Goal: Check status: Check status

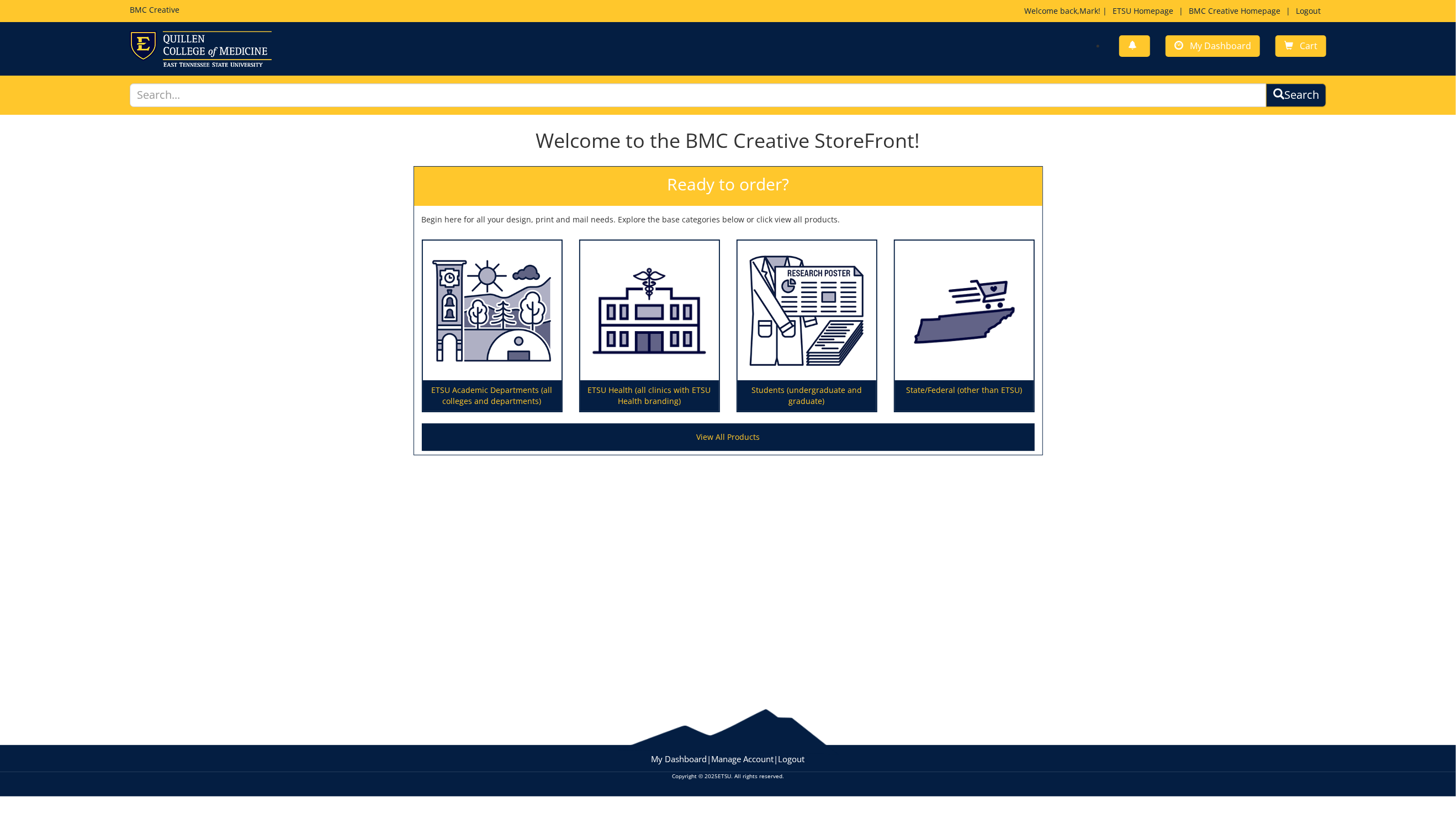
click at [1209, 34] on div "You have no new notifications My Dashboard Cart" at bounding box center [1031, 46] width 607 height 31
click at [1208, 44] on span "My Dashboard" at bounding box center [1221, 45] width 61 height 12
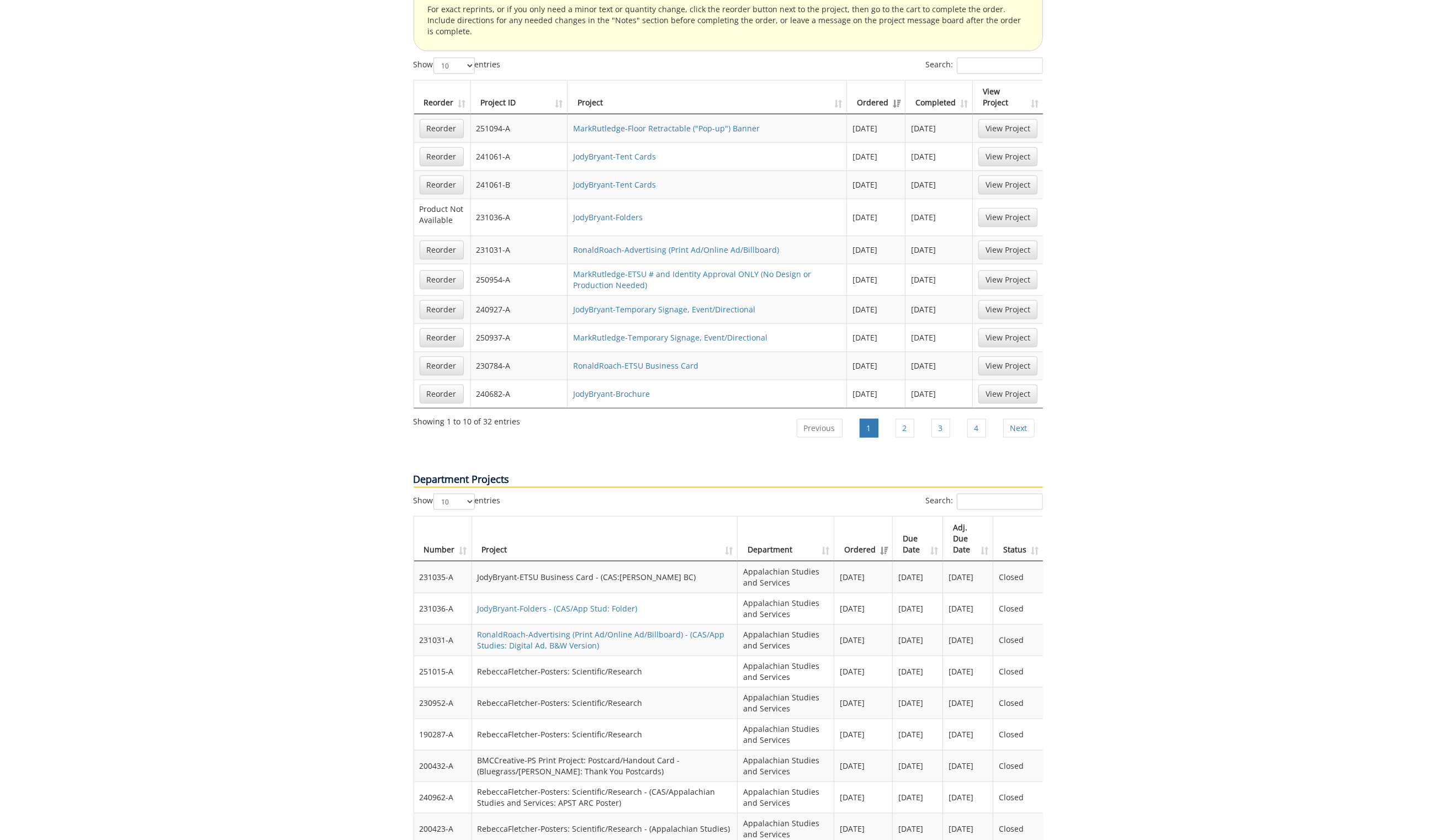
scroll to position [1102, 0]
click at [902, 419] on link "2" at bounding box center [905, 429] width 19 height 19
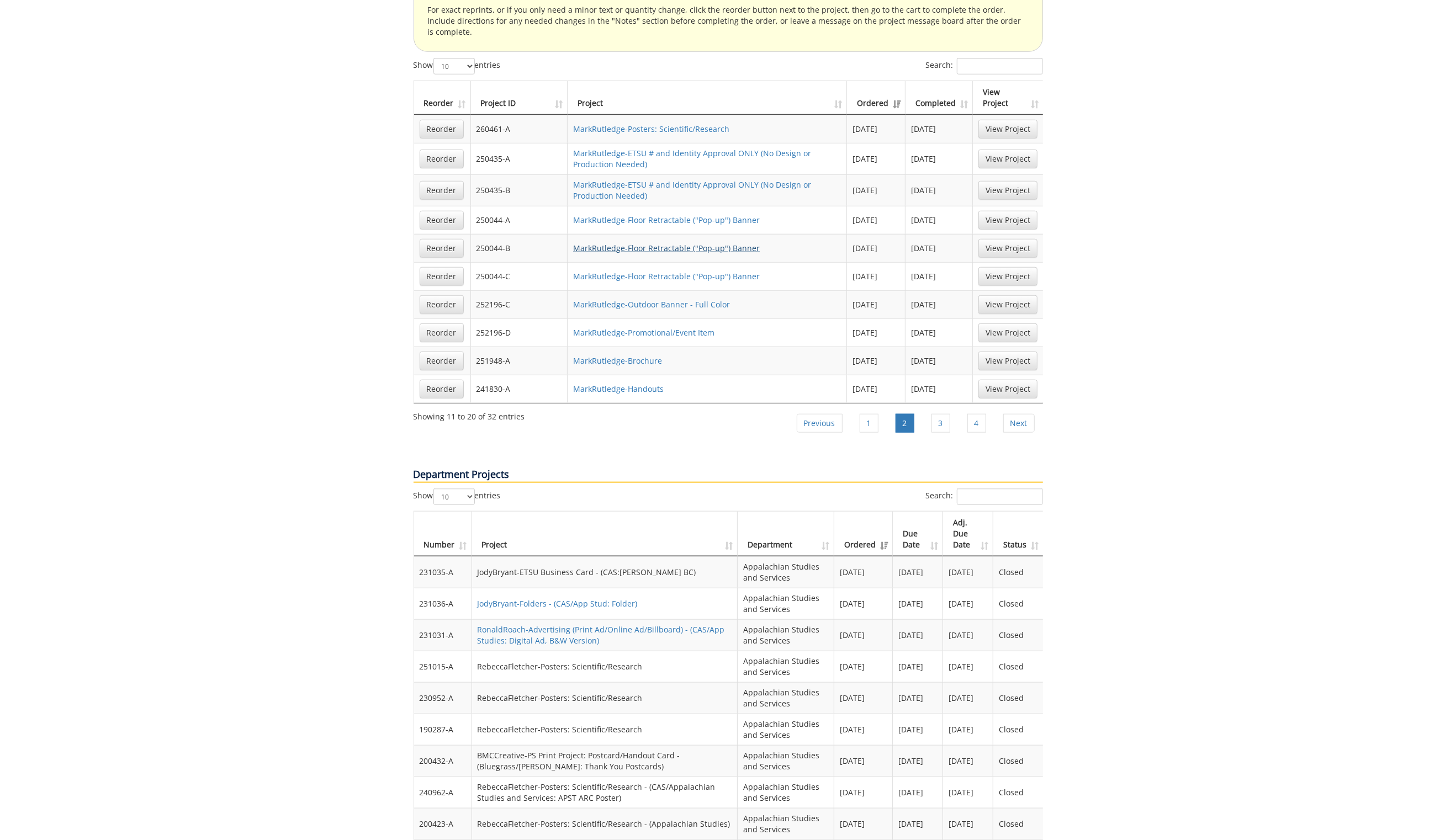
click at [689, 243] on link "MarkRutledge-Floor Retractable ("Pop-up") Banner" at bounding box center [666, 248] width 186 height 10
click at [659, 242] on link "MarkRutledge-Floor Retractable ("Pop-up") Banner" at bounding box center [666, 247] width 186 height 10
click at [644, 271] on link "MarkRutledge-Floor Retractable ("Pop-up") Banner" at bounding box center [666, 276] width 186 height 10
click at [639, 214] on link "MarkRutledge-Floor Retractable ("Pop-up") Banner" at bounding box center [666, 219] width 186 height 10
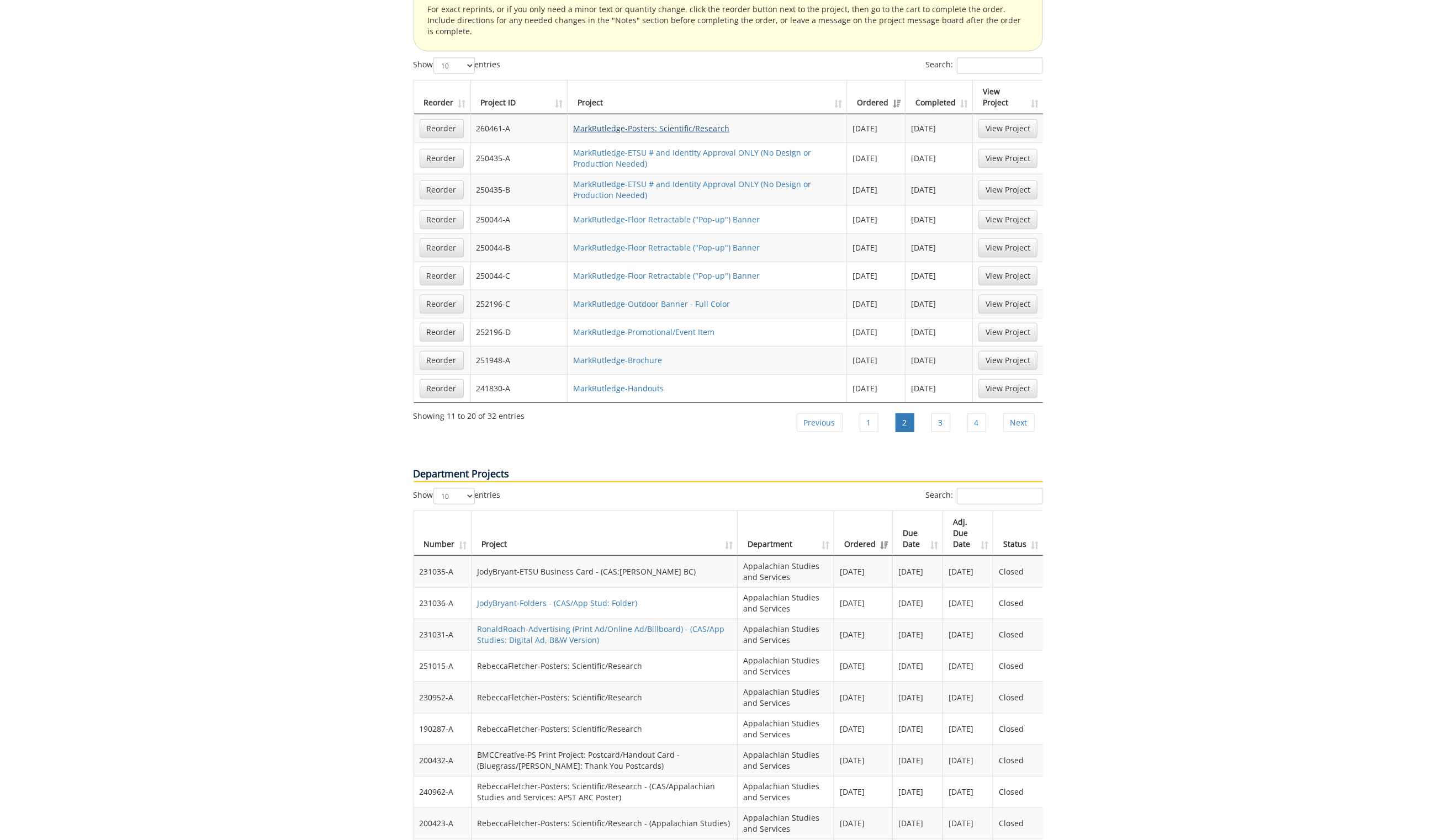
click at [608, 123] on link "MarkRutledge-Posters: Scientific/Research" at bounding box center [651, 128] width 156 height 10
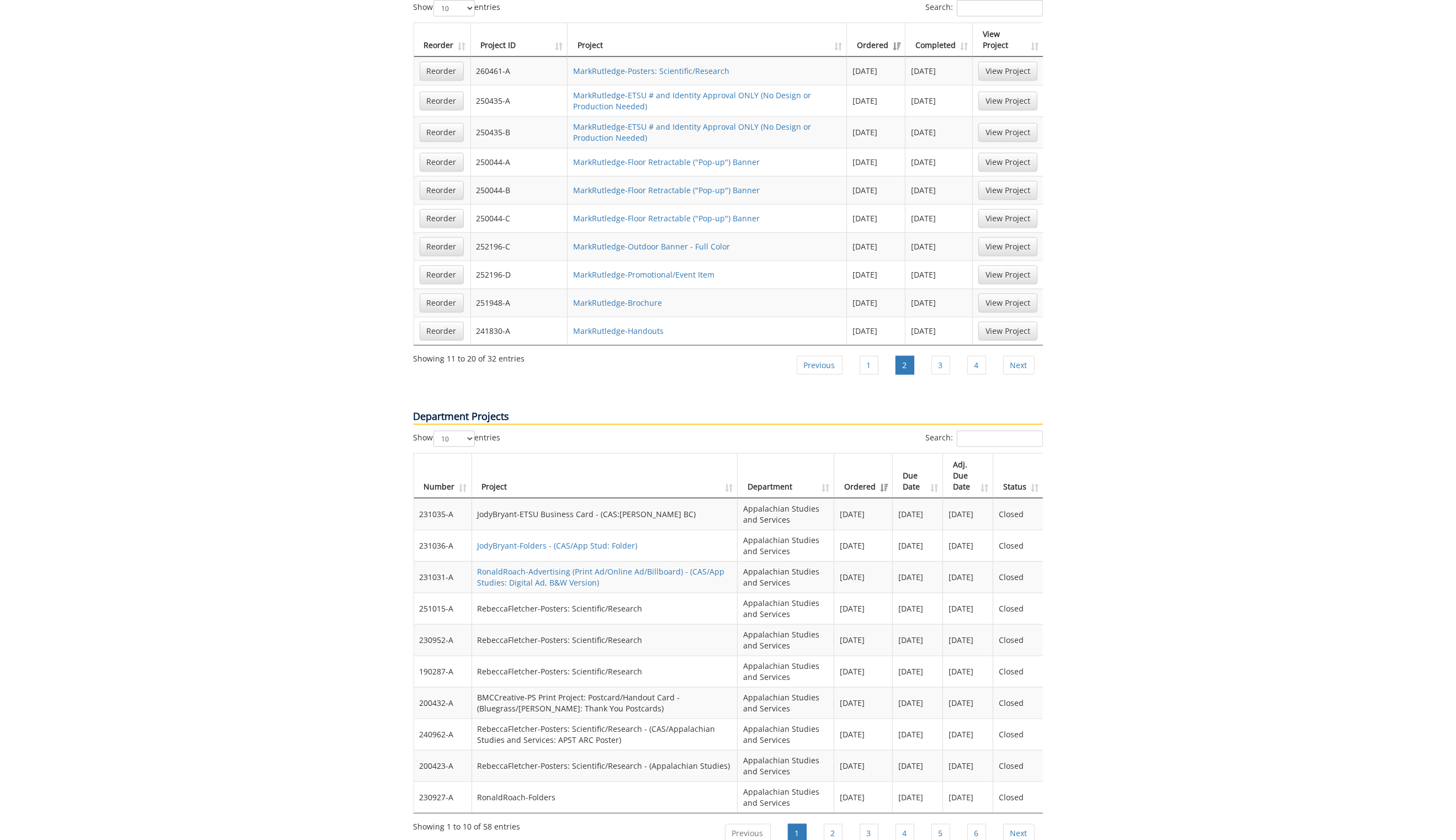
scroll to position [1161, 0]
click at [945, 356] on link "3" at bounding box center [941, 365] width 19 height 19
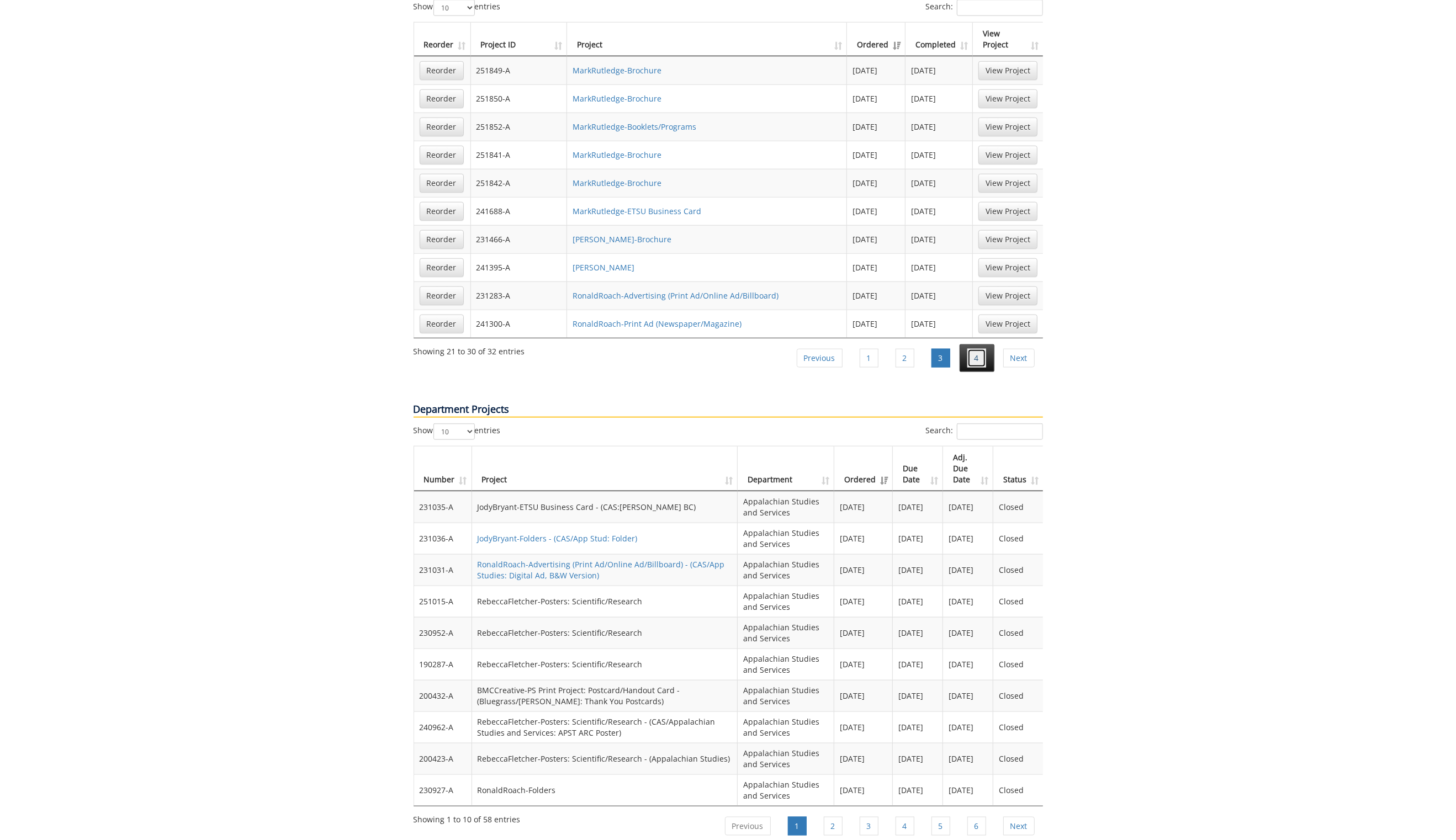
click at [969, 349] on link "4" at bounding box center [977, 358] width 19 height 19
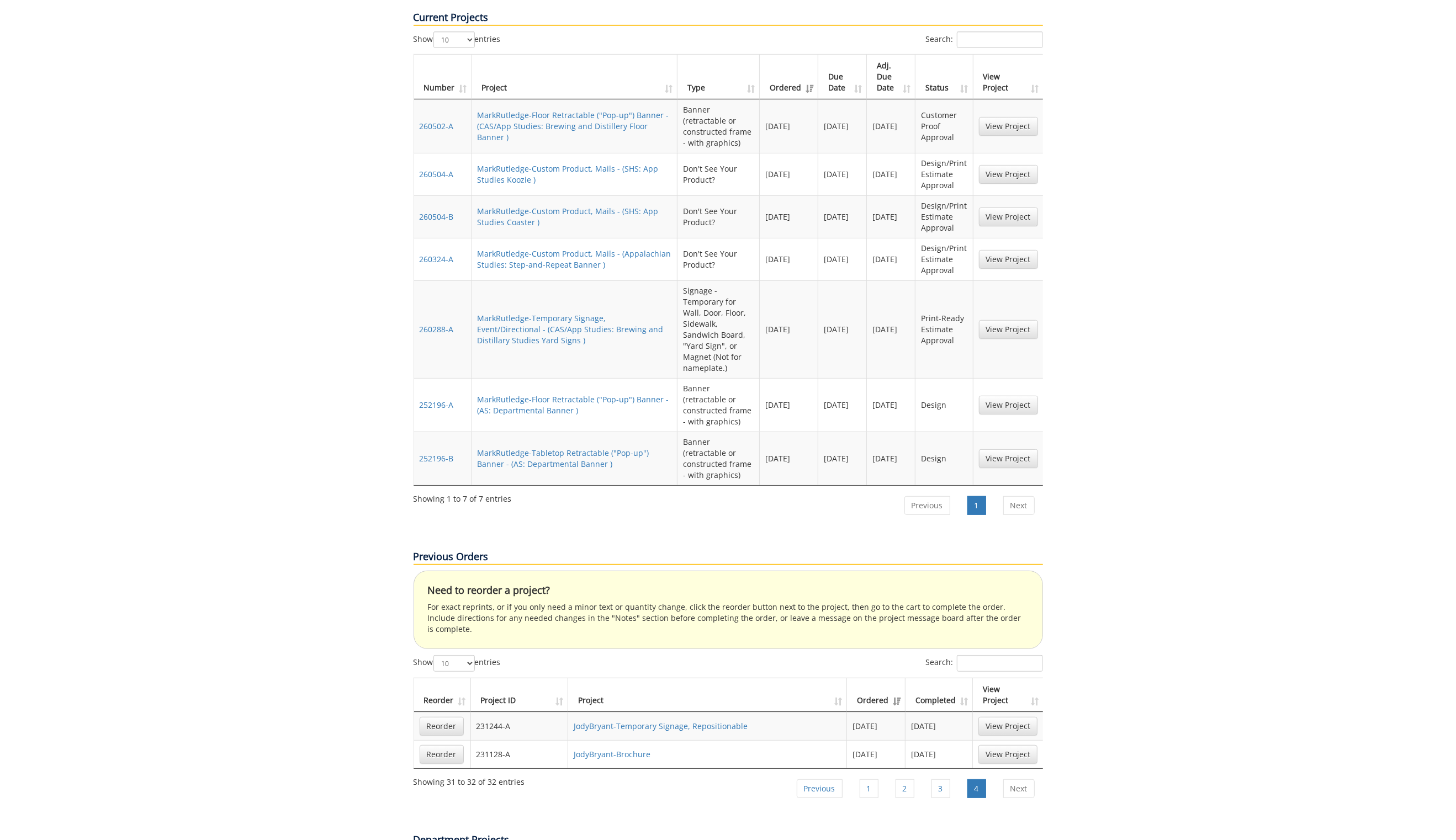
scroll to position [502, 0]
click at [569, 396] on link "MarkRutledge-Floor Retractable ("Pop-up") Banner - (AS: Departmental Banner )" at bounding box center [573, 407] width 192 height 22
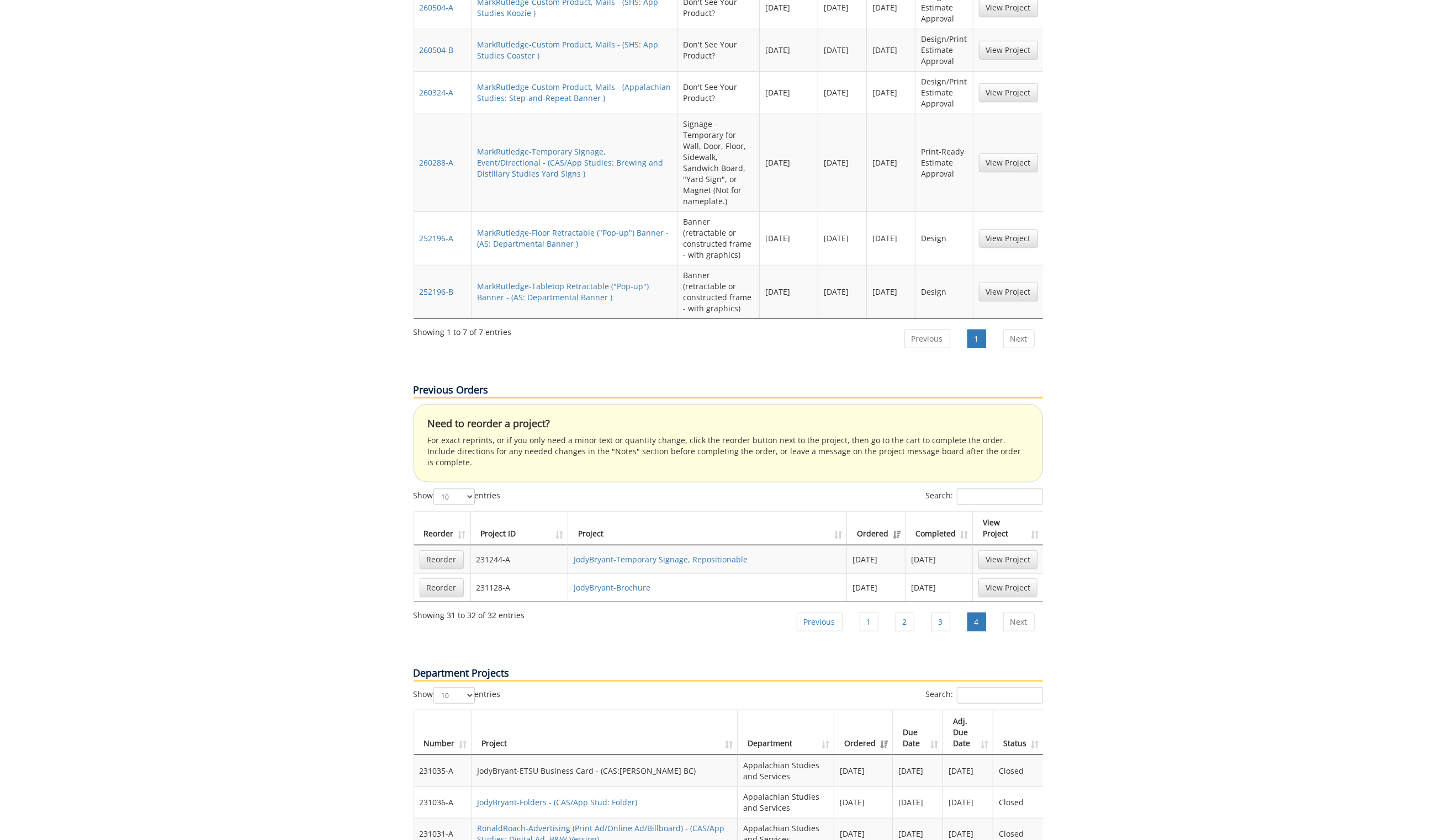
scroll to position [676, 0]
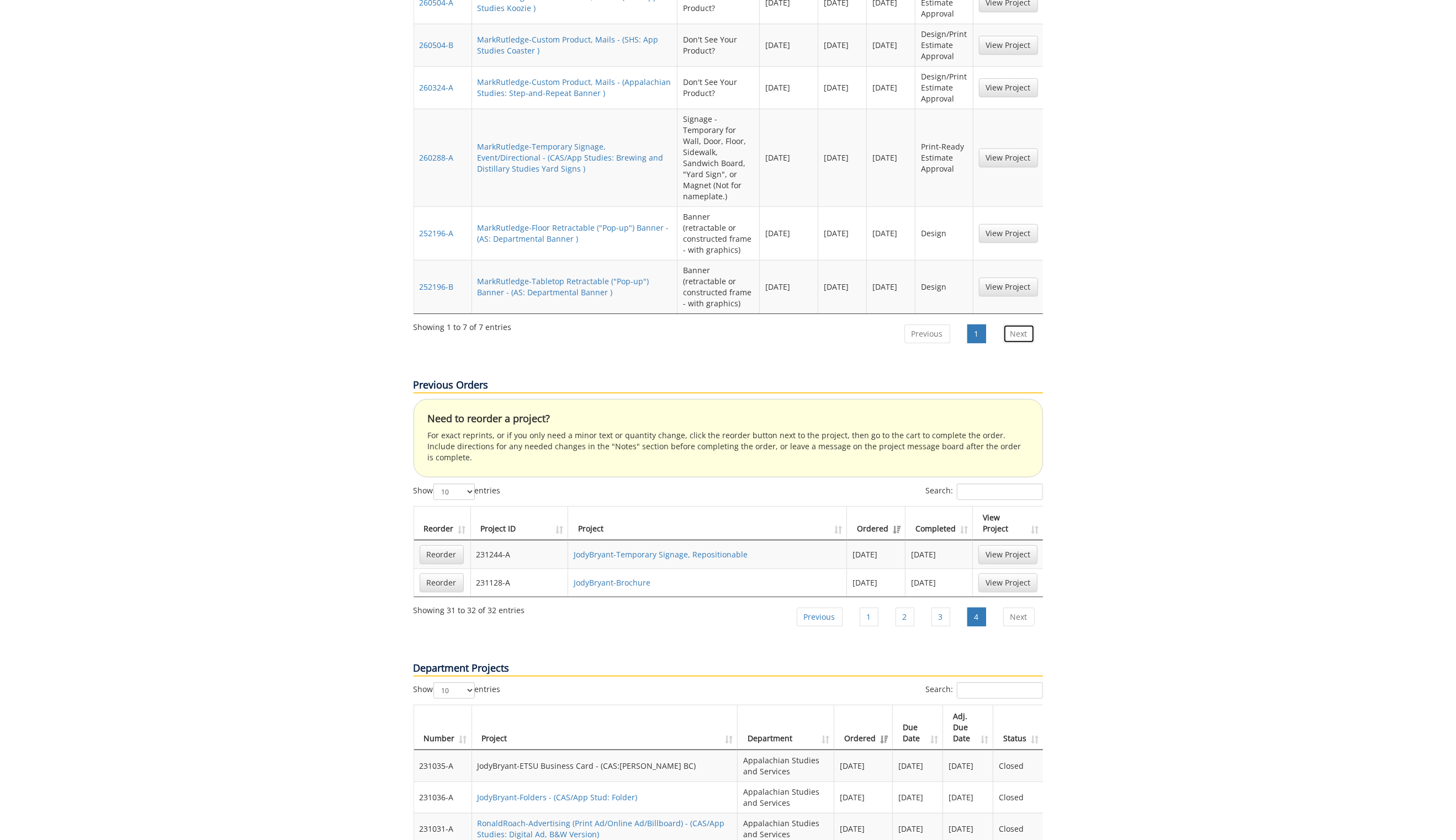
click at [1019, 325] on link "Next" at bounding box center [1019, 334] width 31 height 19
click at [1017, 325] on link "Next" at bounding box center [1019, 334] width 31 height 19
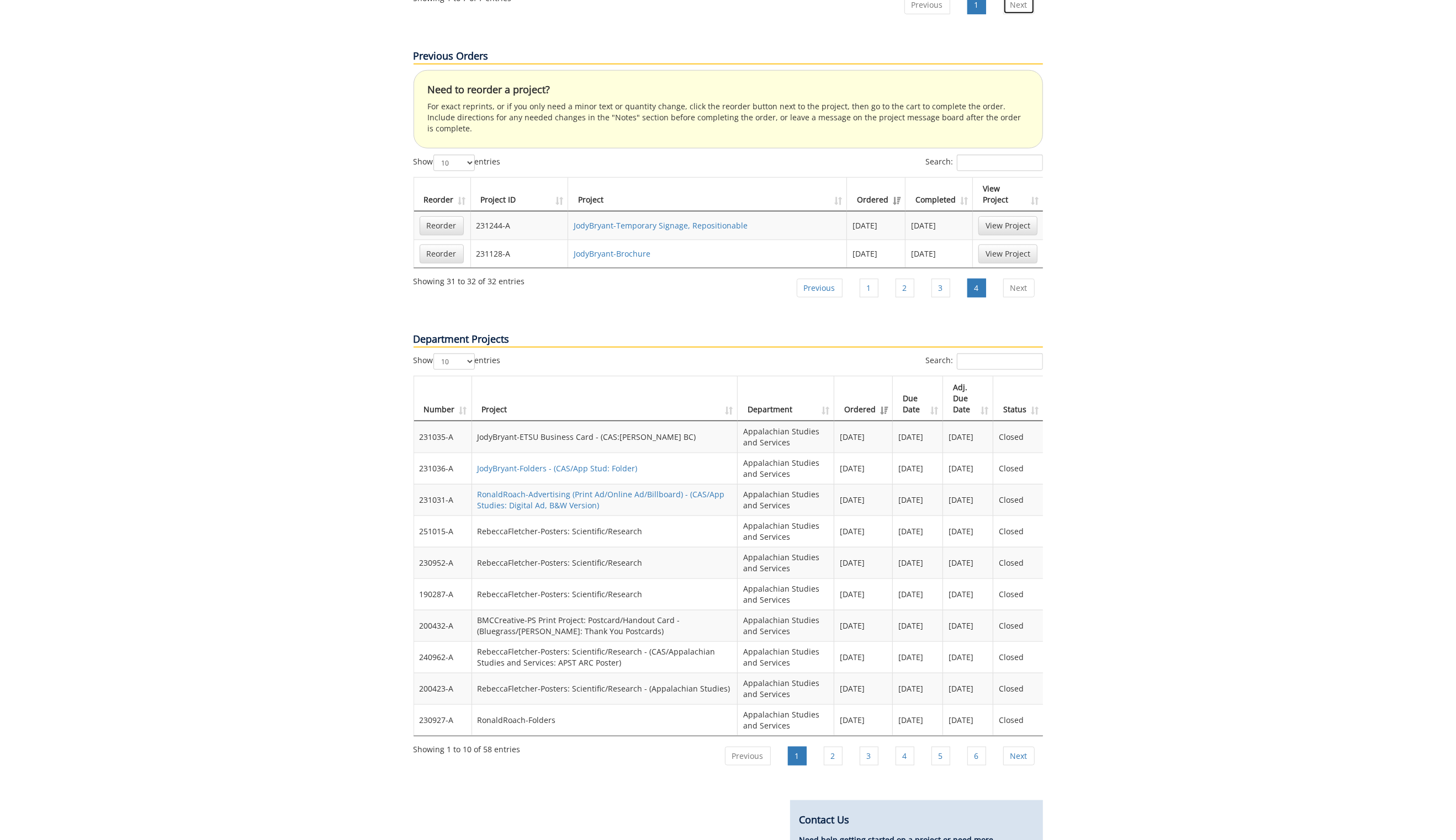
scroll to position [1012, 0]
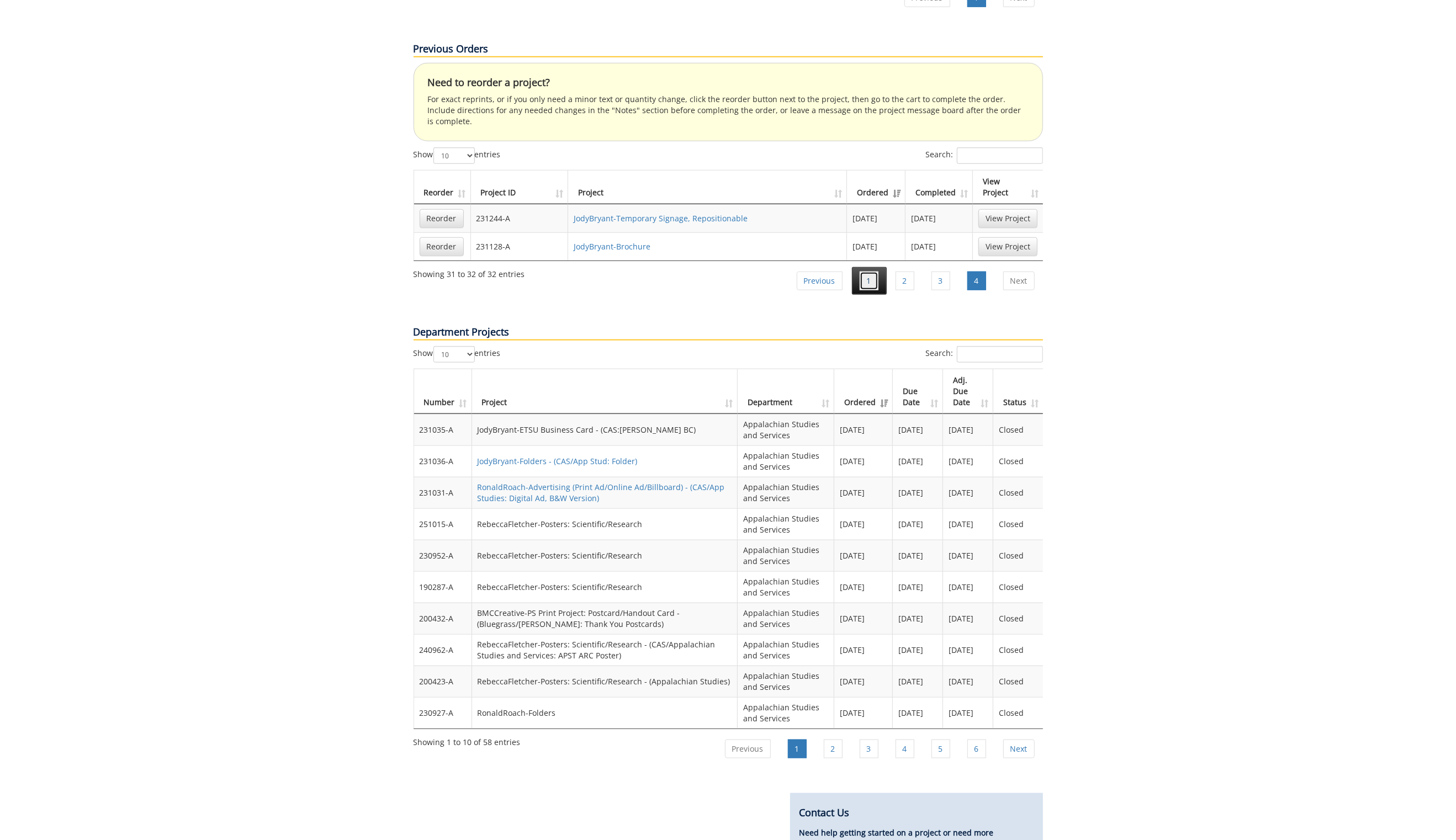
click at [865, 272] on link "1" at bounding box center [869, 281] width 19 height 19
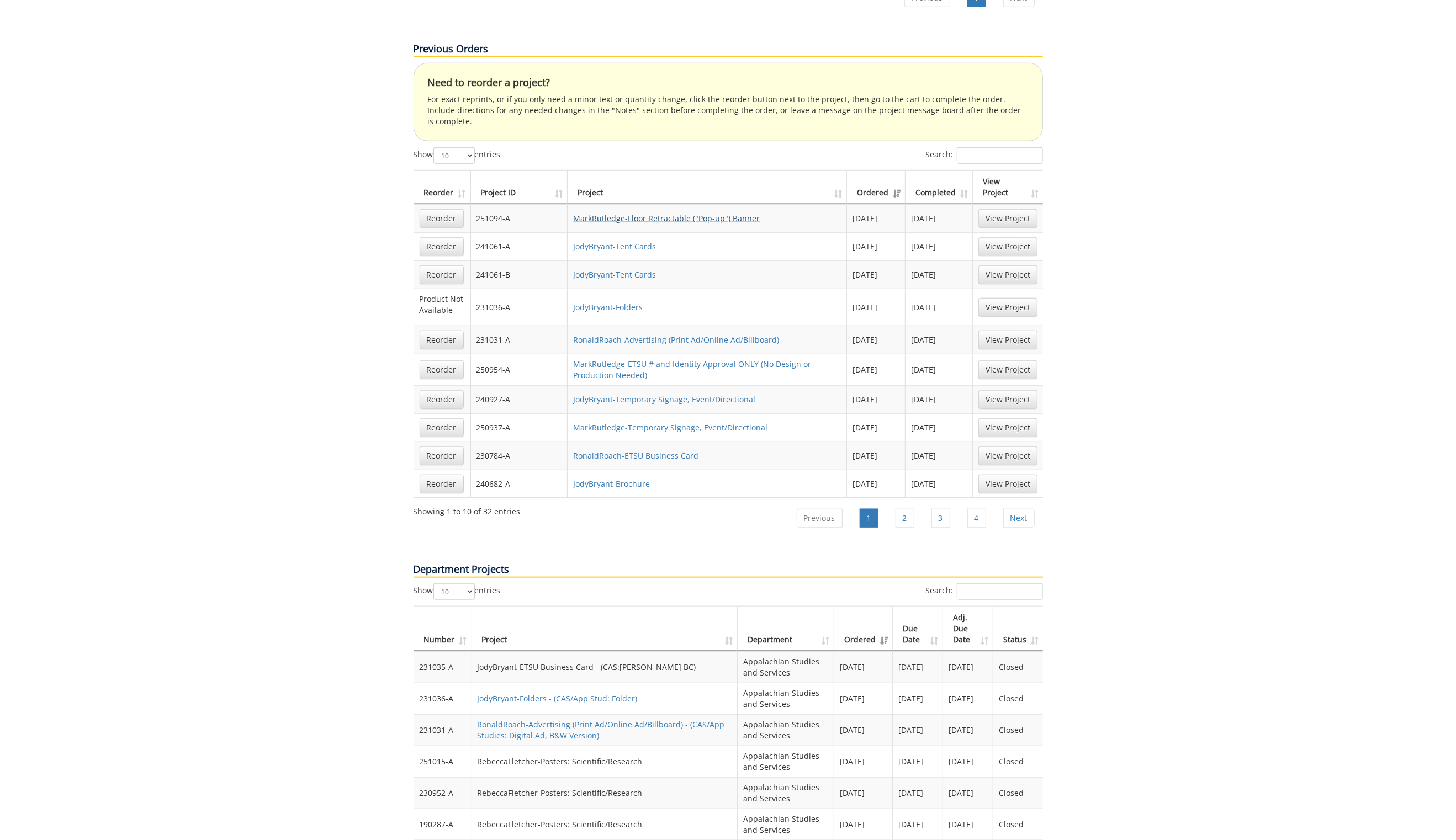
click at [634, 213] on link "MarkRutledge-Floor Retractable ("Pop-up") Banner" at bounding box center [666, 218] width 186 height 10
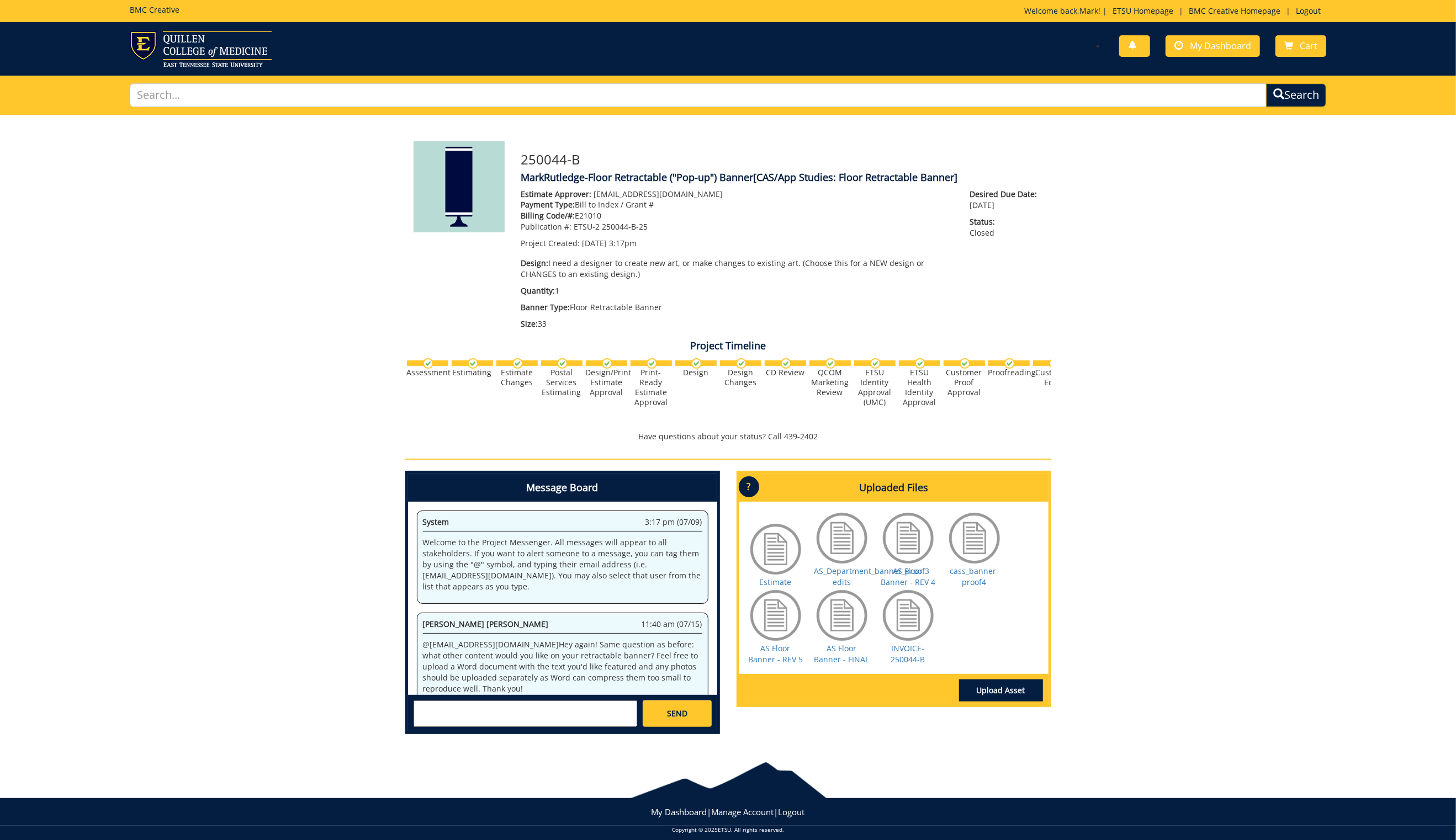
scroll to position [482, 0]
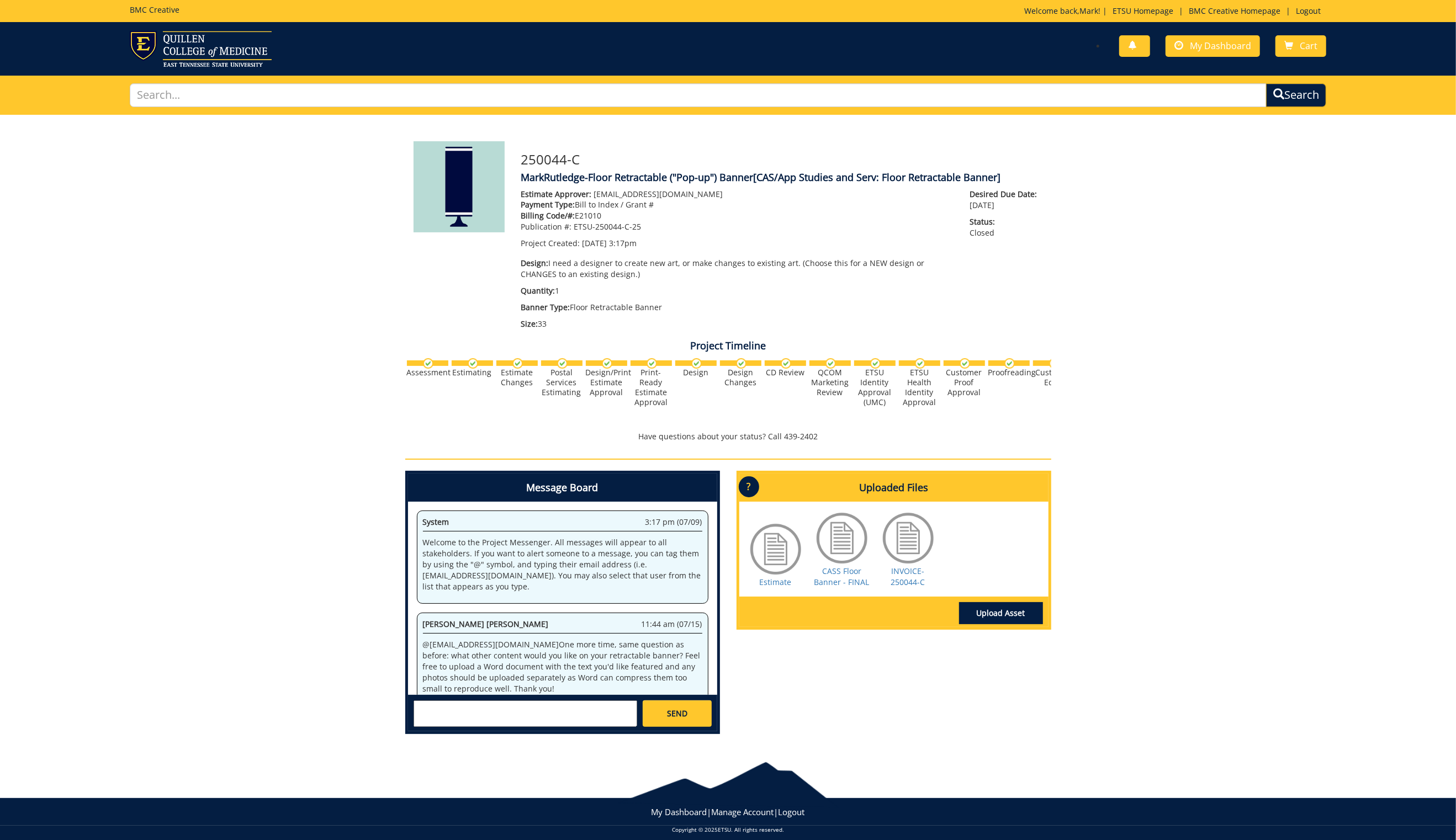
scroll to position [285, 0]
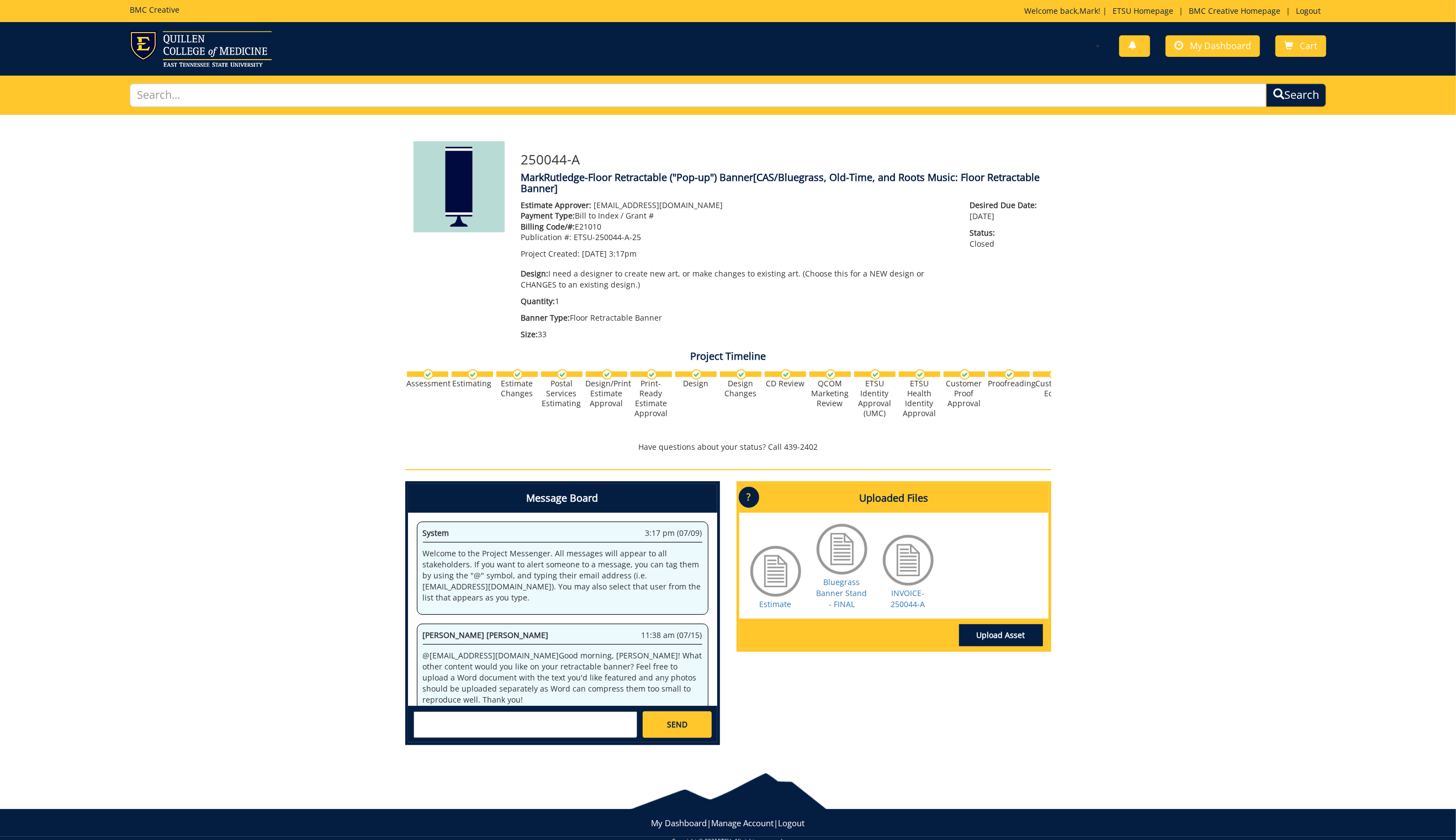
scroll to position [641, 0]
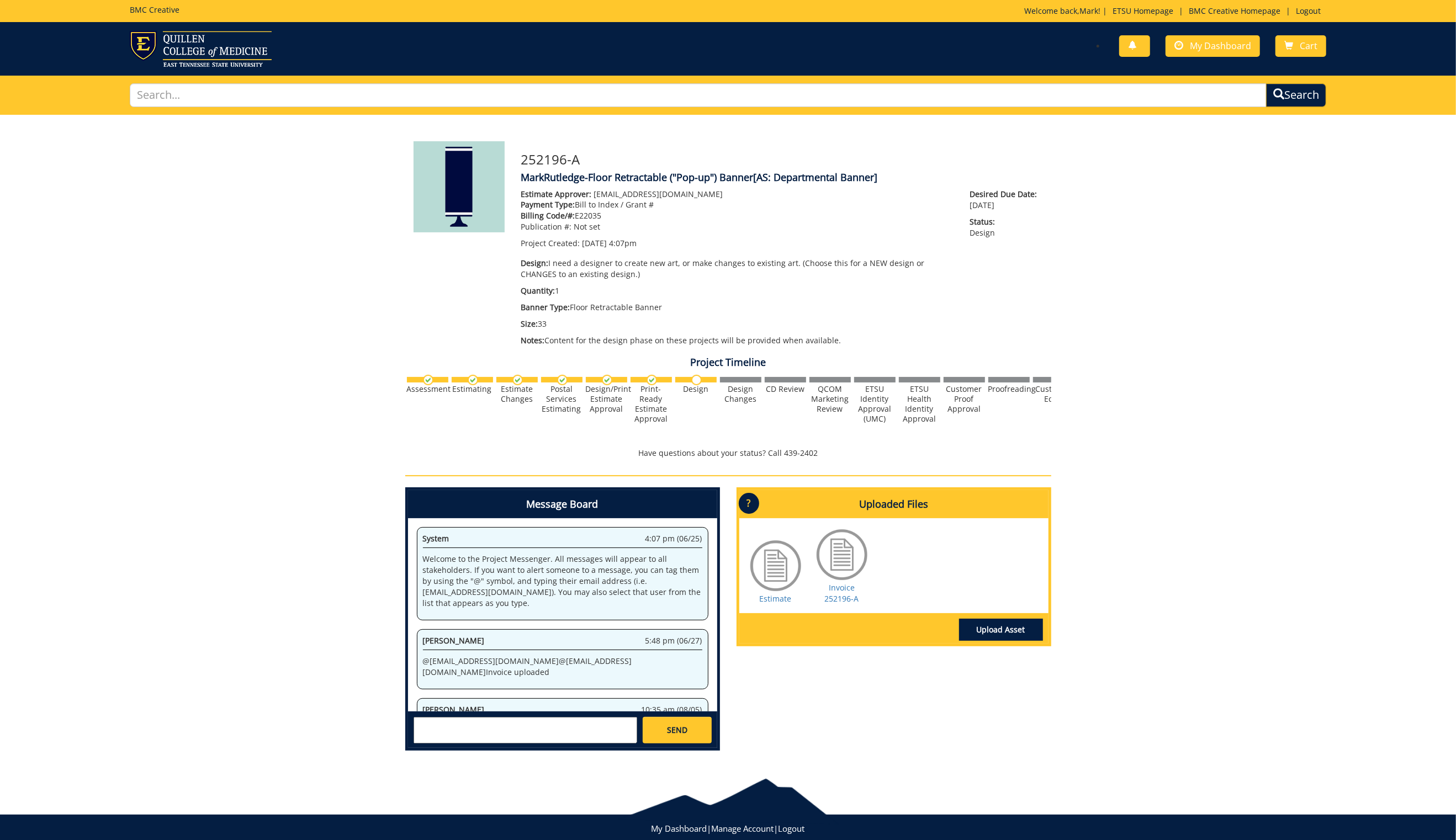
scroll to position [164, 0]
